Goal: Information Seeking & Learning: Learn about a topic

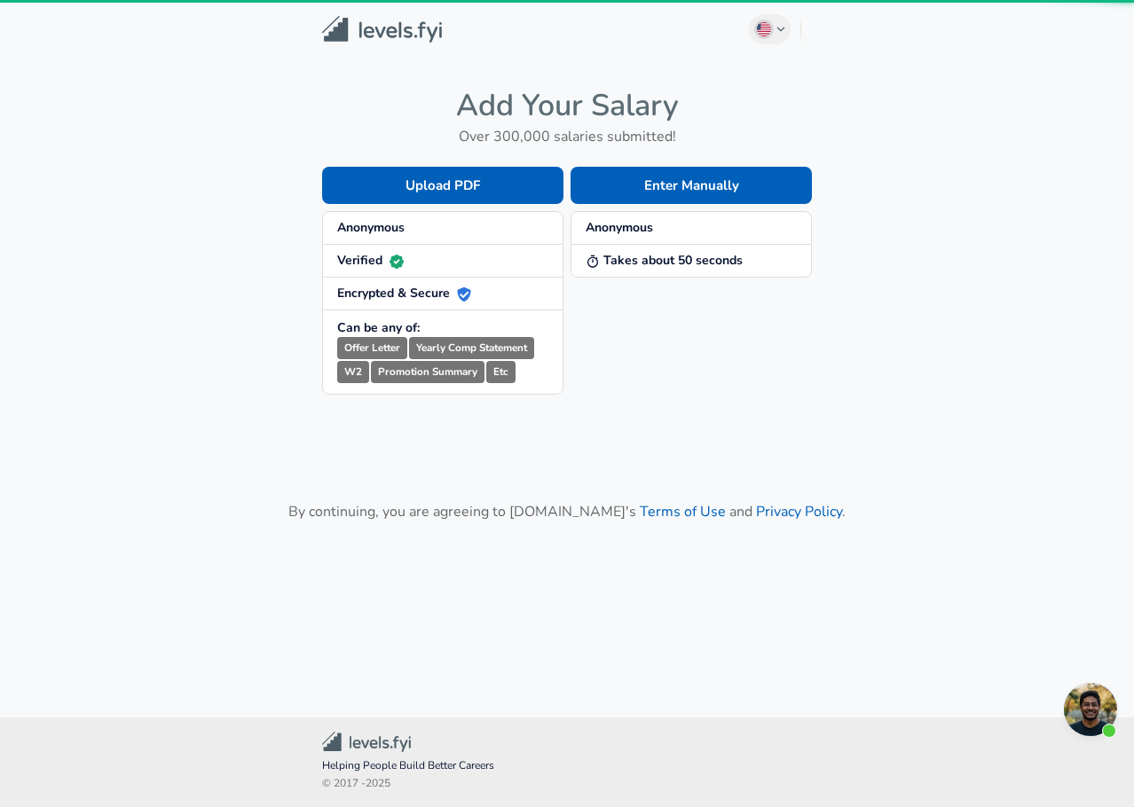
scroll to position [425, 0]
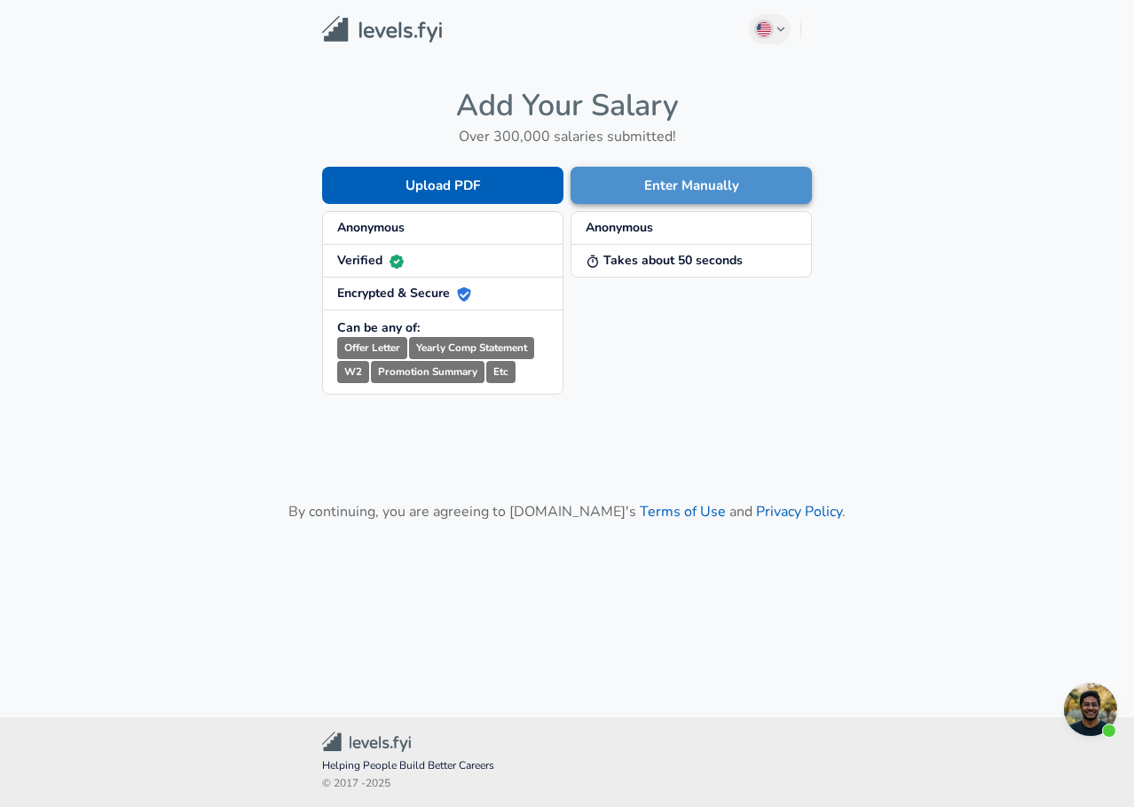
click at [792, 200] on button "Enter Manually" at bounding box center [690, 185] width 241 height 37
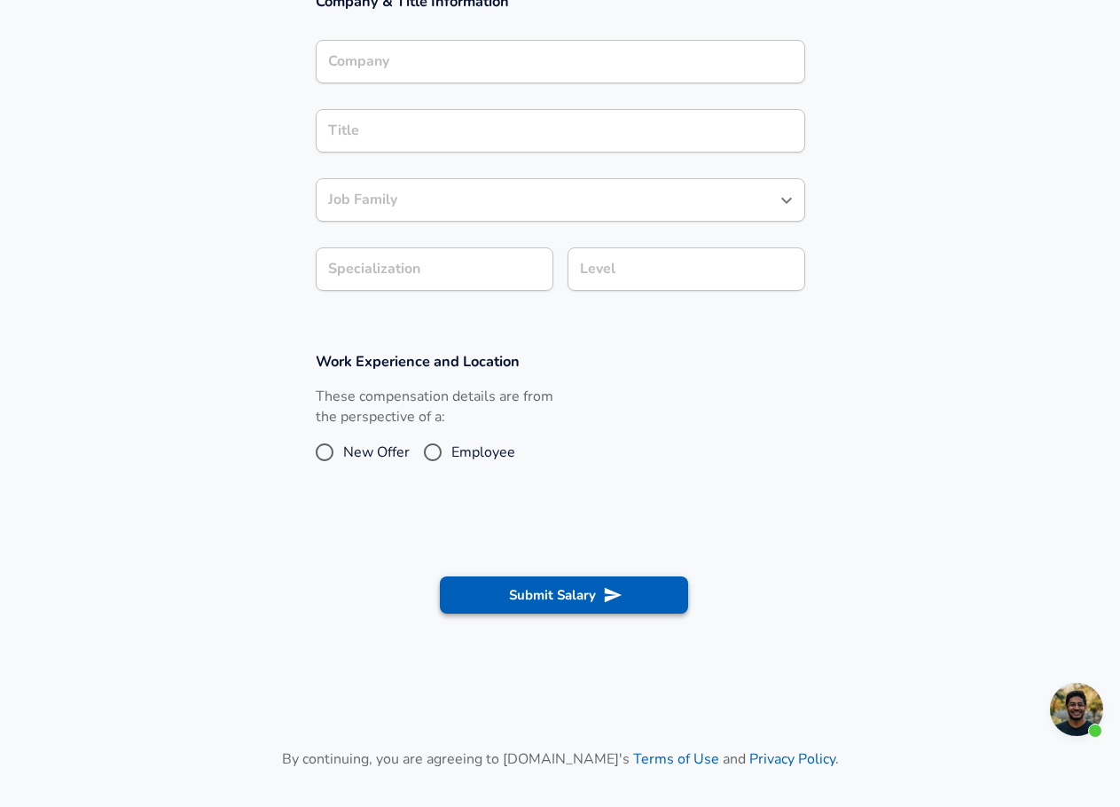
scroll to position [0, 0]
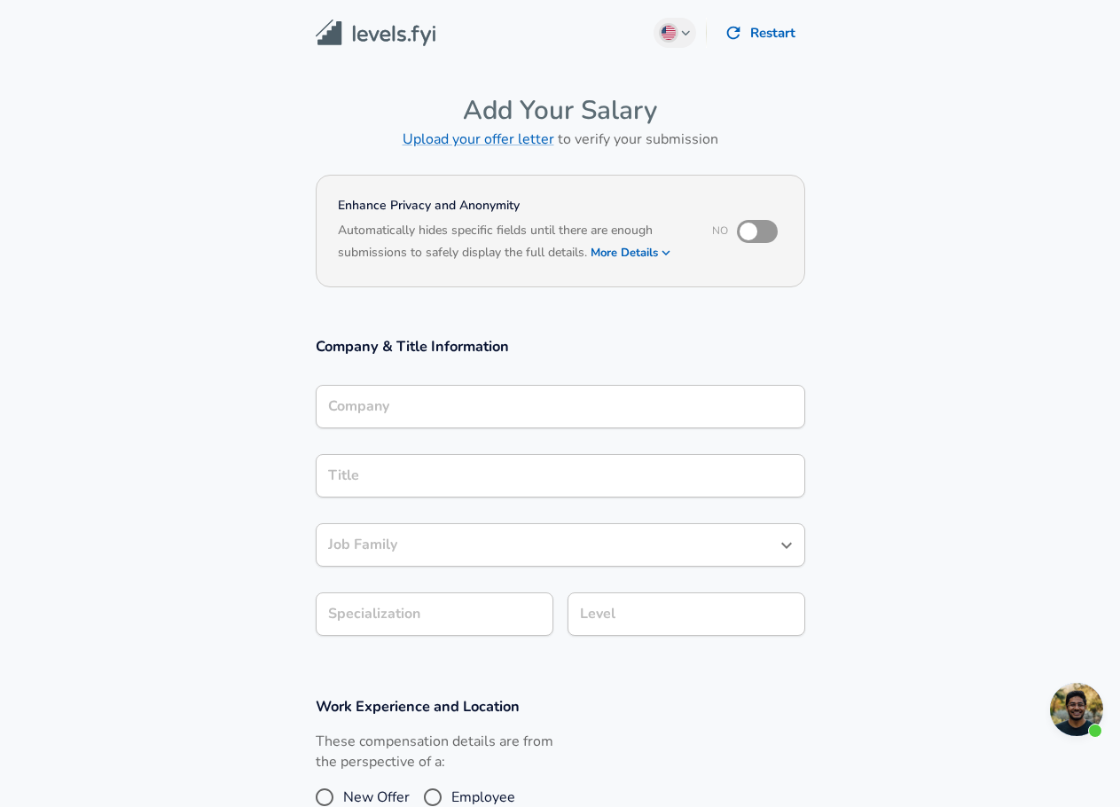
click at [489, 403] on input "Company" at bounding box center [561, 406] width 474 height 27
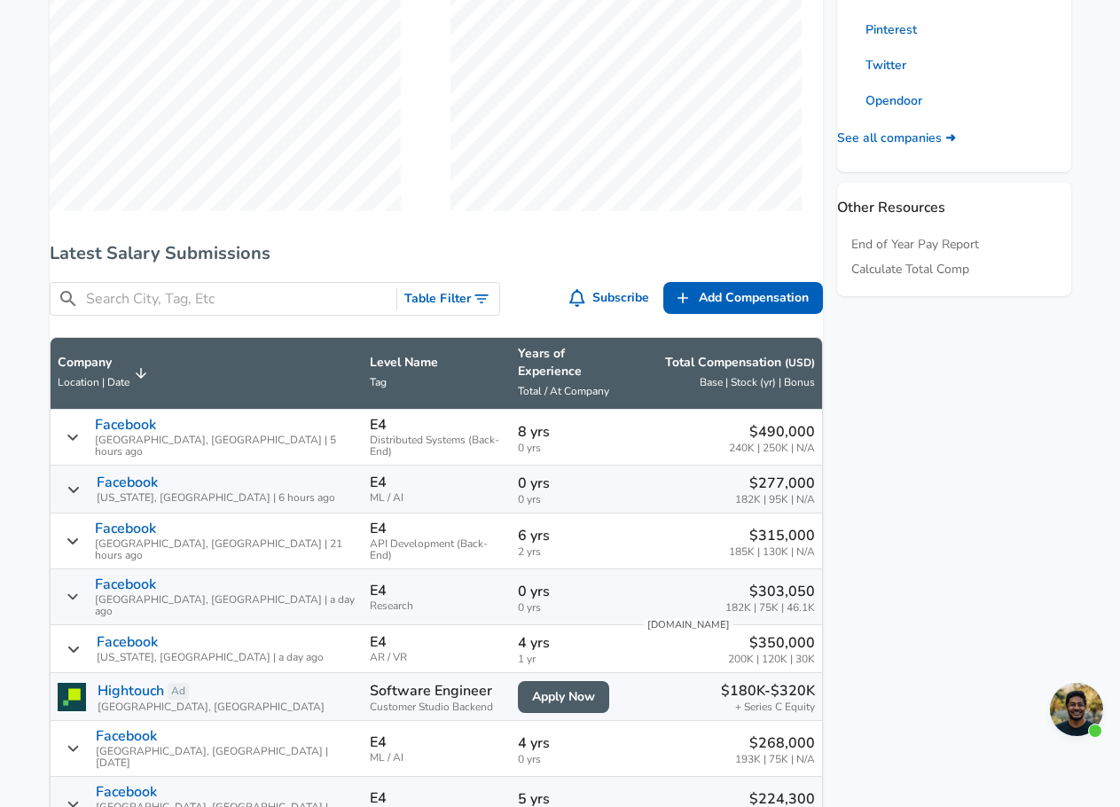
scroll to position [798, 0]
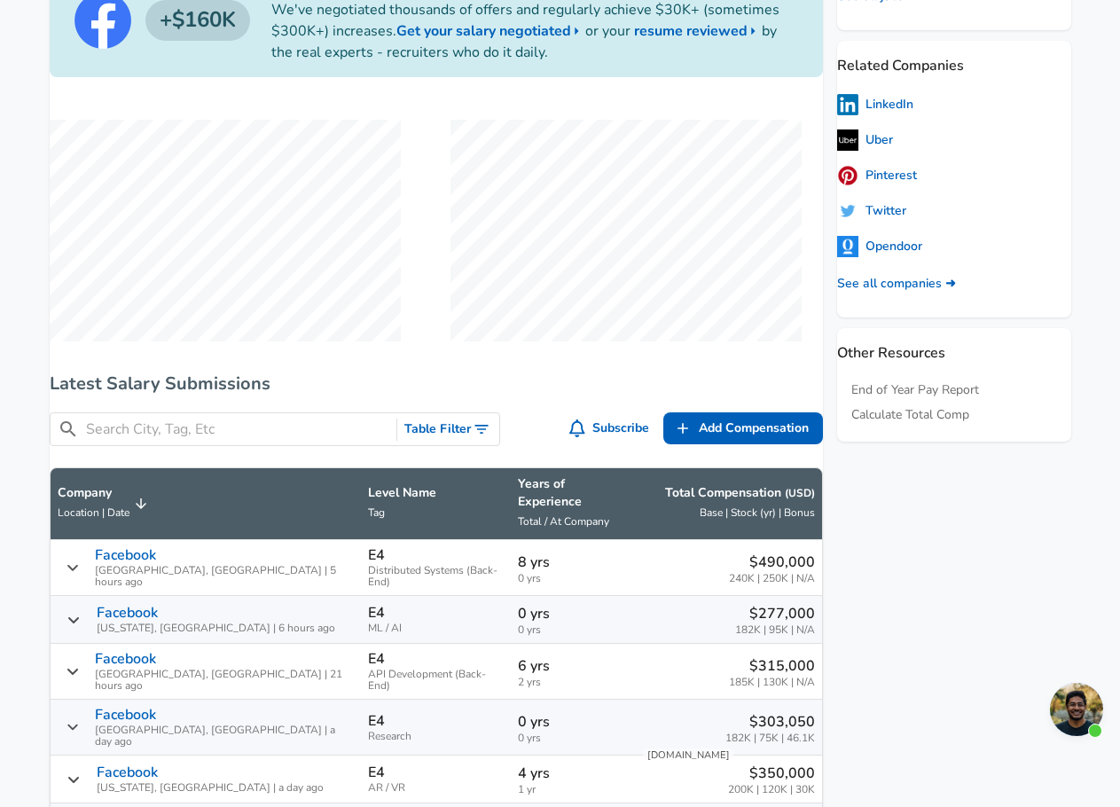
scroll to position [710, 0]
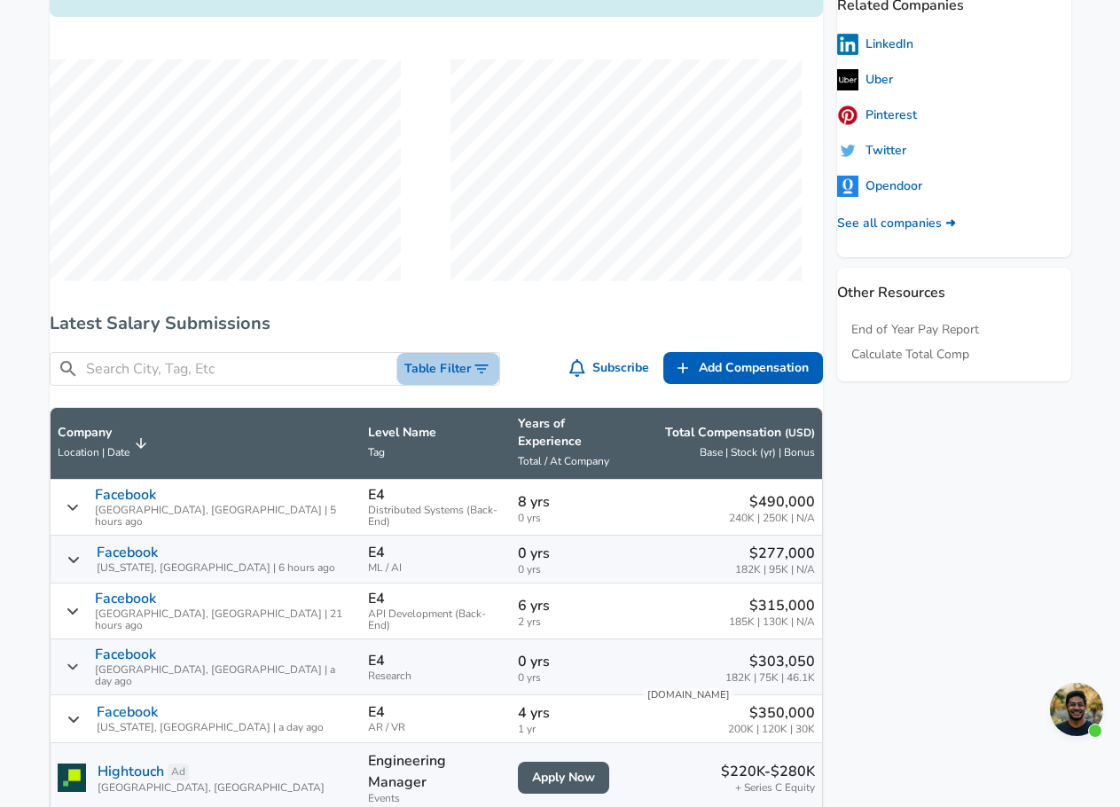
click at [452, 386] on button "Table Filter" at bounding box center [448, 369] width 102 height 33
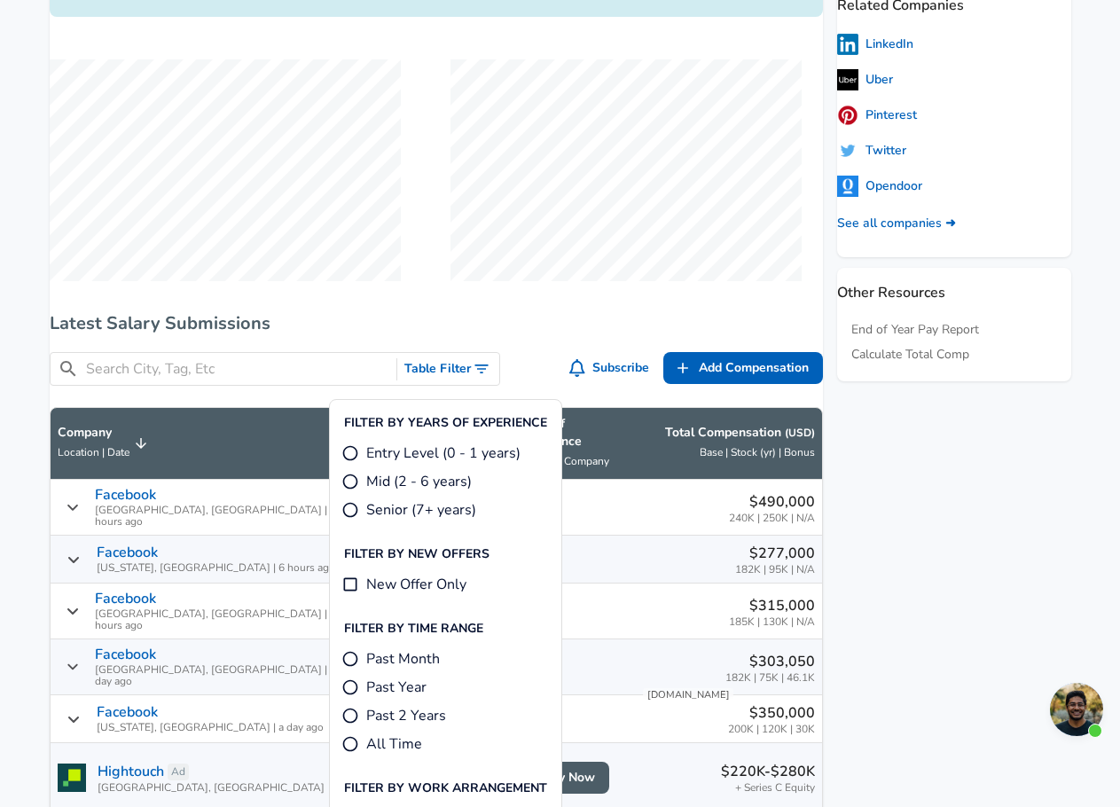
click at [430, 454] on span "Entry Level (0 - 1 years)" at bounding box center [443, 453] width 154 height 21
click at [359, 454] on input "Entry Level (0 - 1 years)" at bounding box center [350, 453] width 18 height 18
radio input "true"
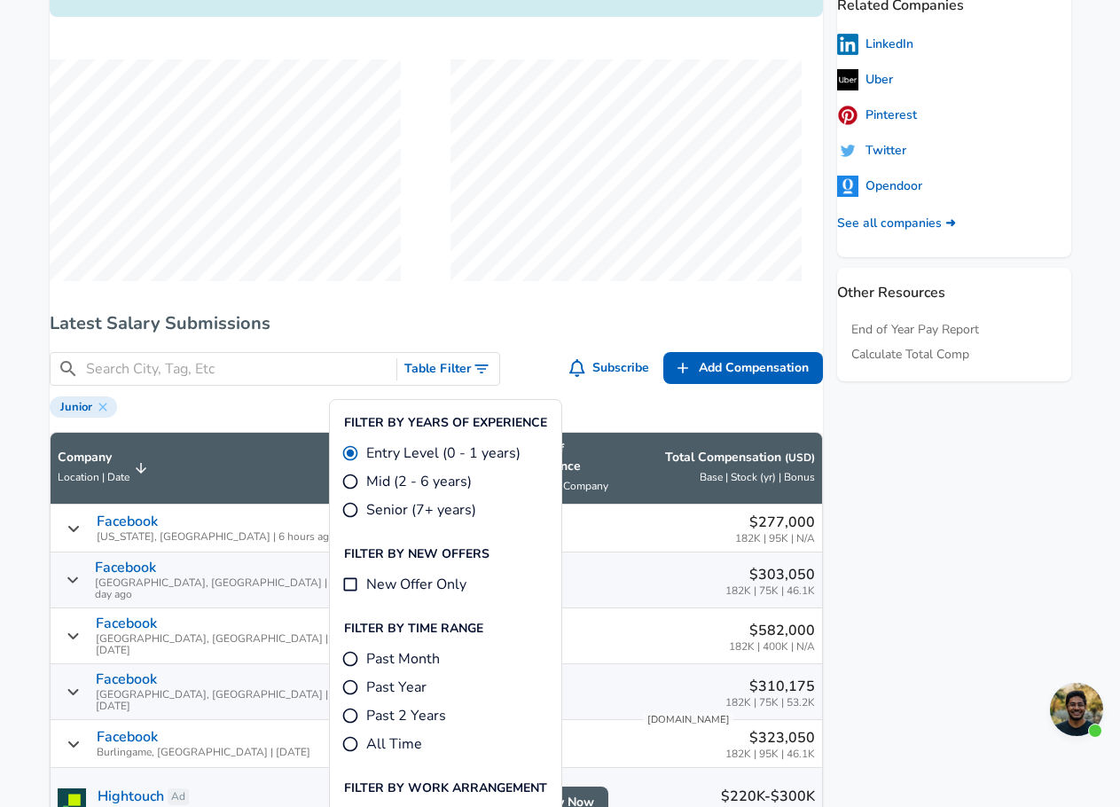
click at [607, 441] on div "Company Location | Date Level Name Tag Years of Experience Total / At Company T…" at bounding box center [436, 798] width 773 height 760
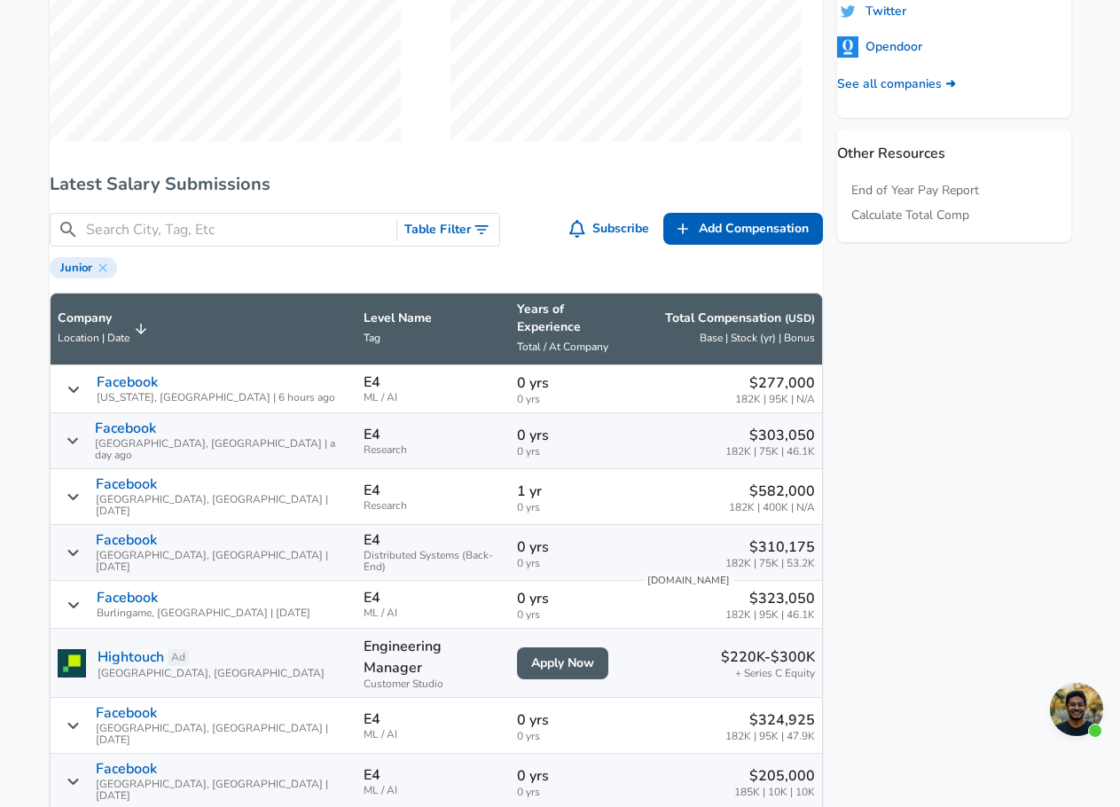
scroll to position [1242, 0]
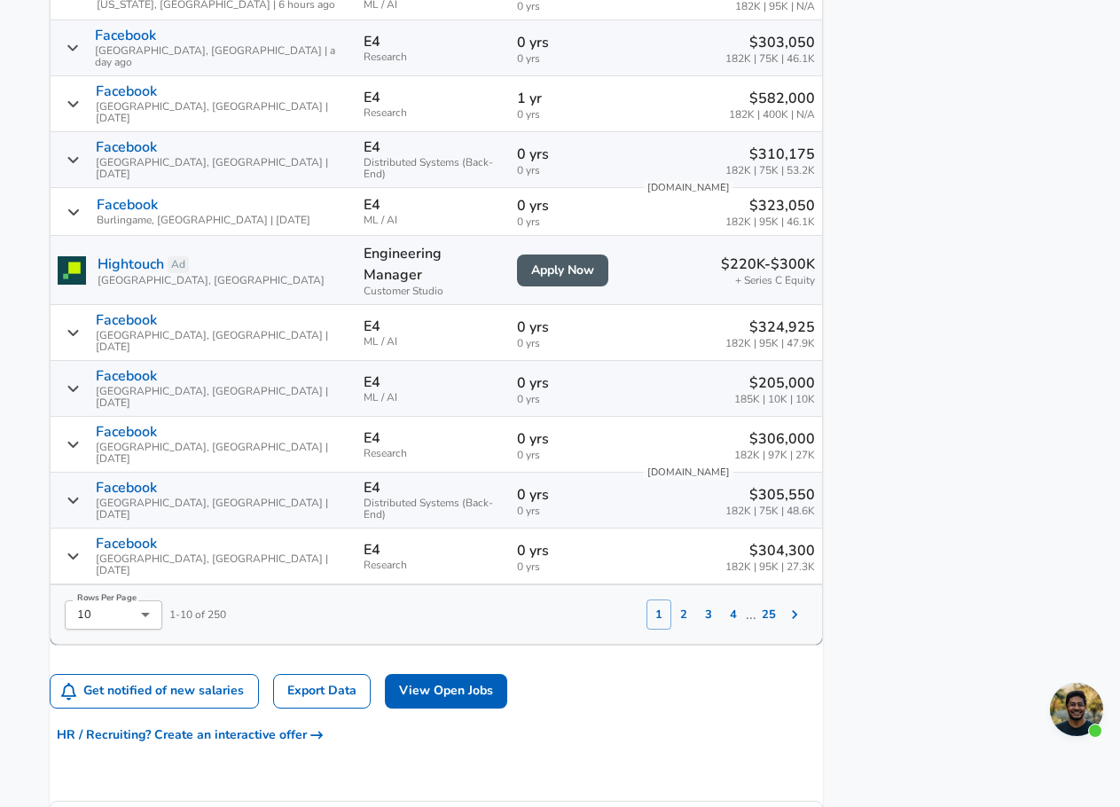
click at [671, 600] on button "2" at bounding box center [683, 615] width 25 height 30
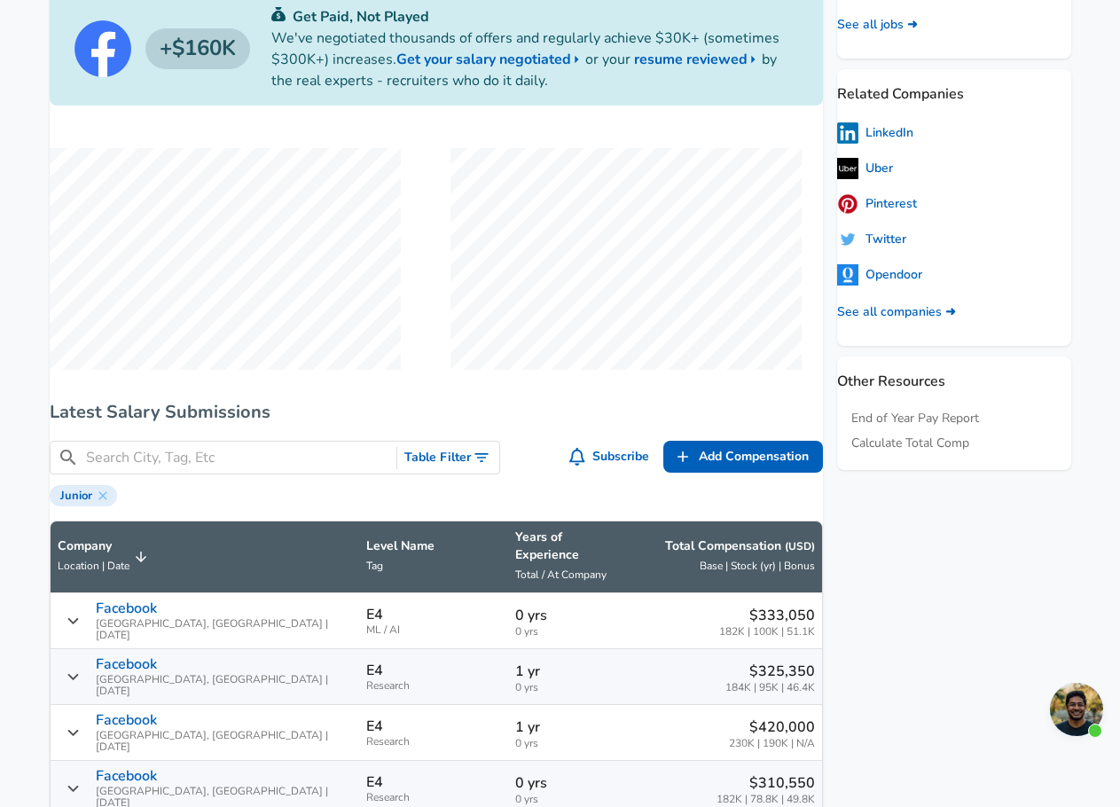
scroll to position [1064, 0]
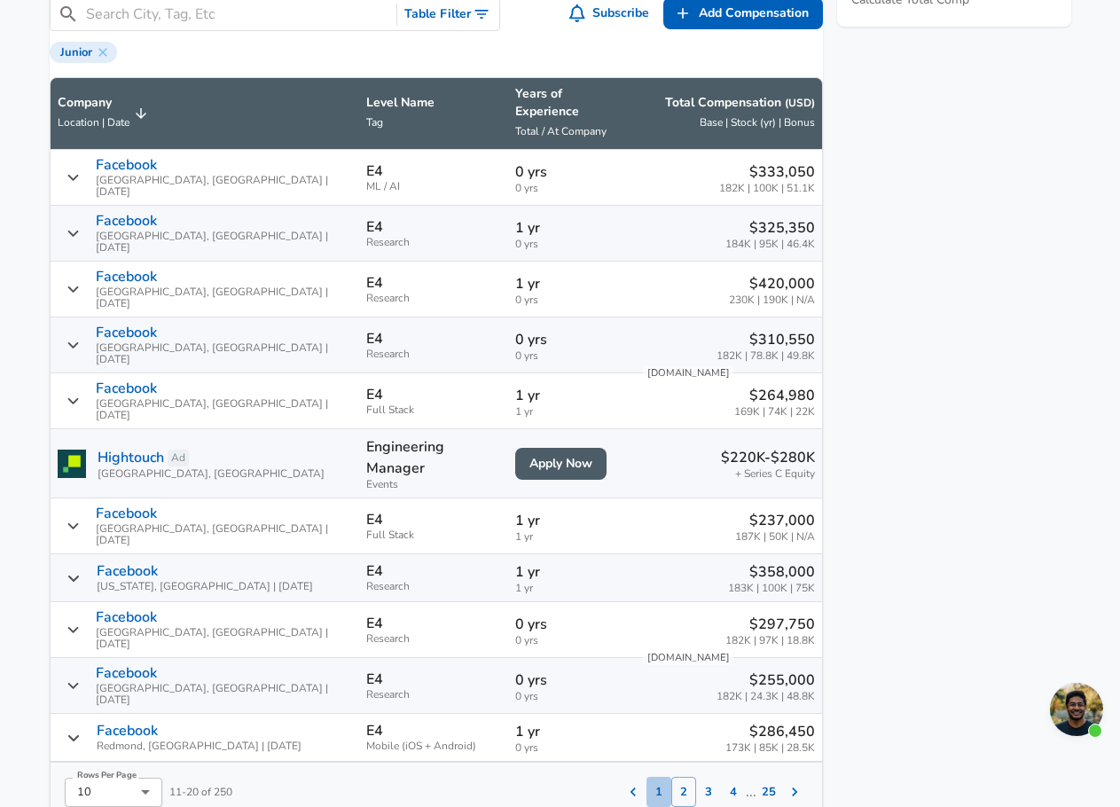
click at [647, 777] on button "1" at bounding box center [659, 792] width 25 height 30
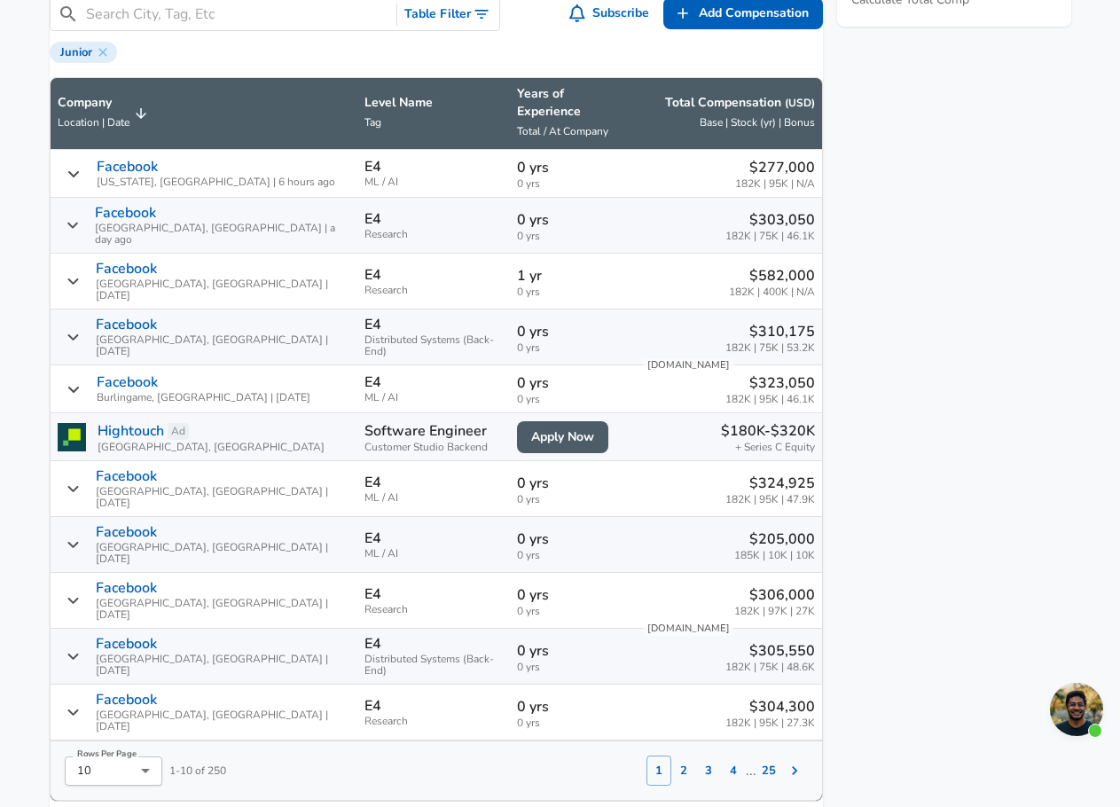
scroll to position [1142, 0]
